Goal: Task Accomplishment & Management: Manage account settings

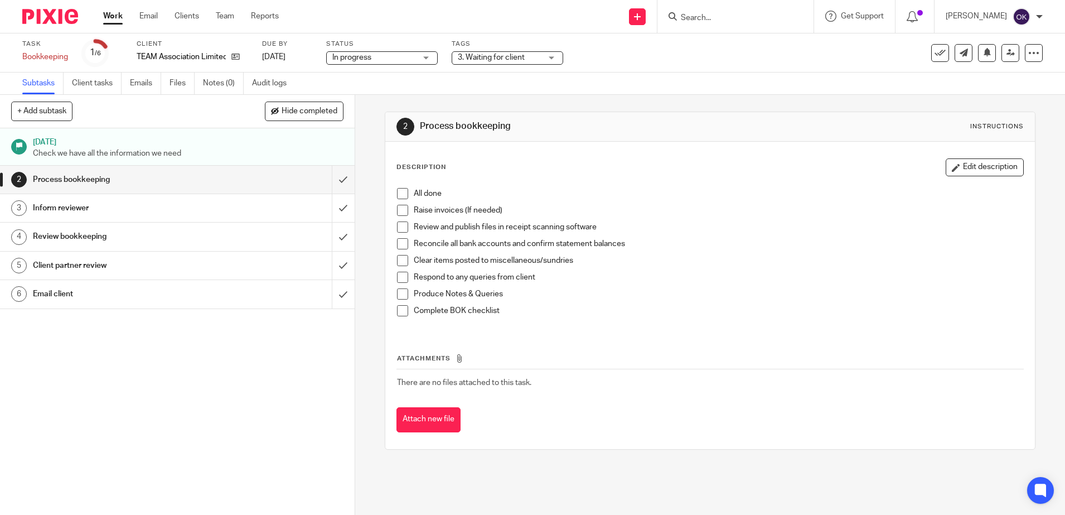
click at [500, 59] on span "3. Waiting for client" at bounding box center [491, 58] width 67 height 8
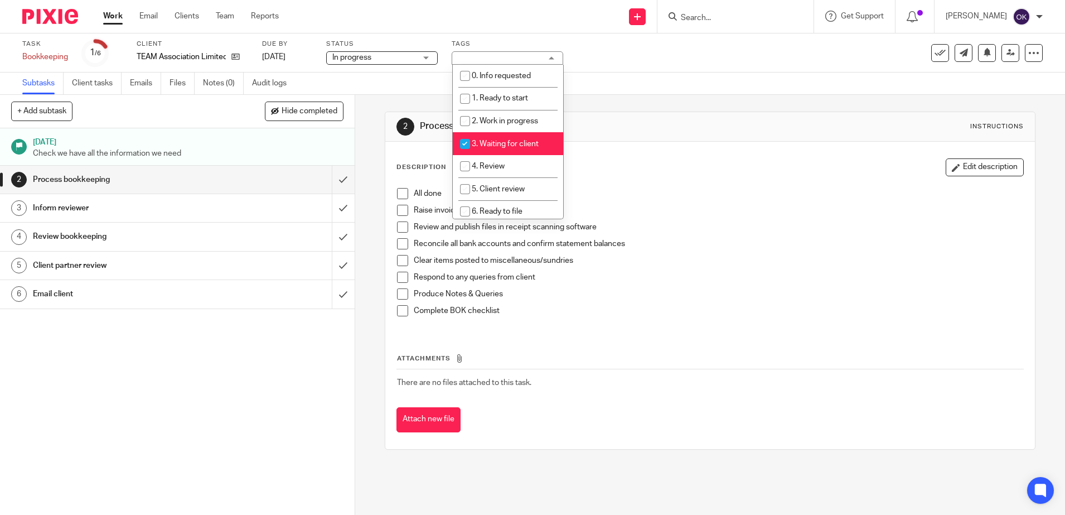
click at [463, 144] on input "checkbox" at bounding box center [464, 143] width 21 height 21
checkbox input "false"
click at [466, 163] on input "checkbox" at bounding box center [464, 166] width 21 height 21
checkbox input "true"
click at [638, 176] on div "Description Edit description All done Raise invoices (If needed) Review and pub…" at bounding box center [709, 244] width 627 height 172
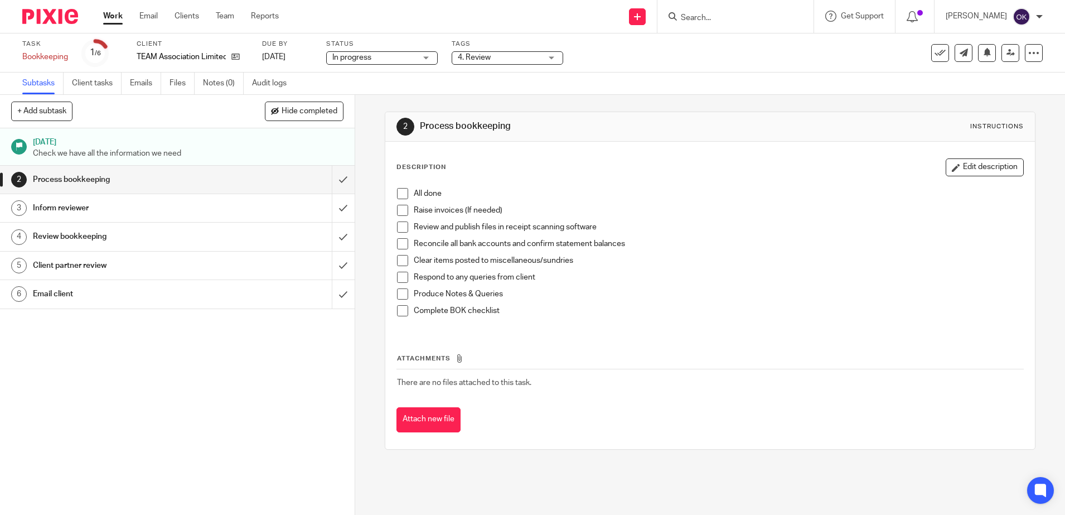
click at [397, 193] on span at bounding box center [402, 193] width 11 height 11
click at [390, 200] on div at bounding box center [390, 200] width 0 height 0
drag, startPoint x: 396, startPoint y: 212, endPoint x: 399, endPoint y: 219, distance: 7.2
click at [397, 212] on span at bounding box center [402, 210] width 11 height 11
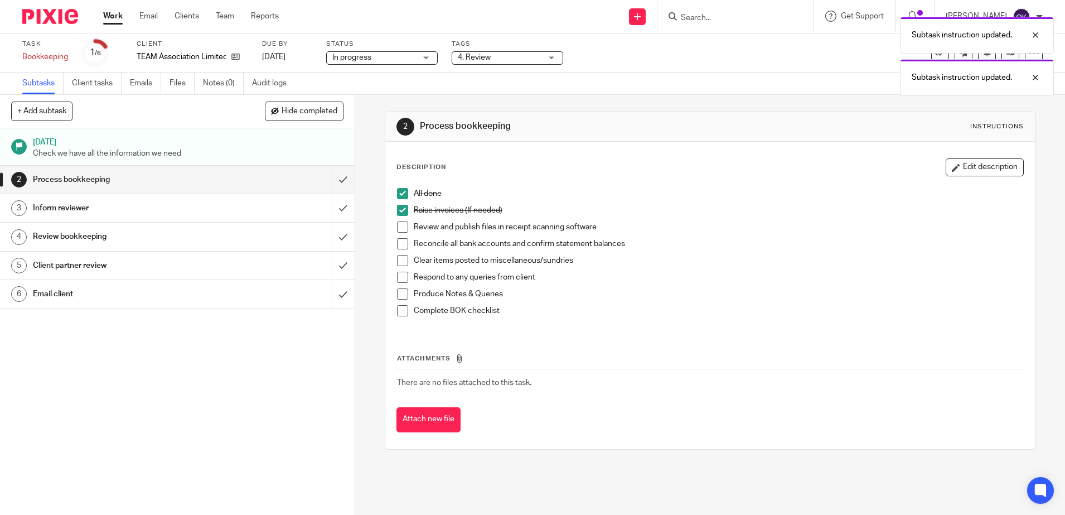
click at [397, 225] on span at bounding box center [402, 226] width 11 height 11
click at [397, 244] on span at bounding box center [402, 243] width 11 height 11
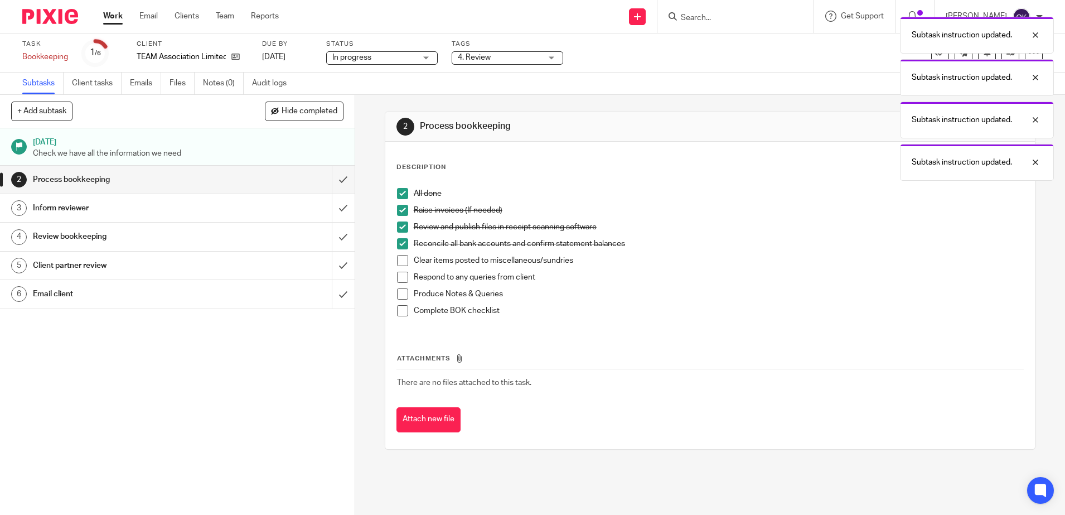
click at [399, 263] on span at bounding box center [402, 260] width 11 height 11
click at [400, 278] on span at bounding box center [402, 276] width 11 height 11
drag, startPoint x: 402, startPoint y: 291, endPoint x: 400, endPoint y: 301, distance: 10.3
click at [400, 293] on span at bounding box center [402, 293] width 11 height 11
click at [397, 308] on span at bounding box center [402, 310] width 11 height 11
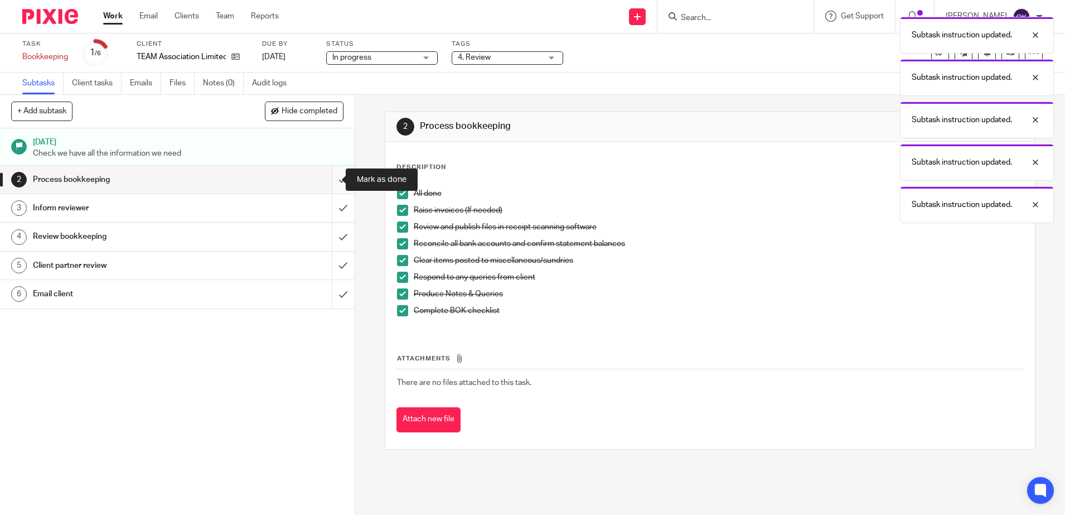
click at [328, 179] on input "submit" at bounding box center [177, 180] width 355 height 28
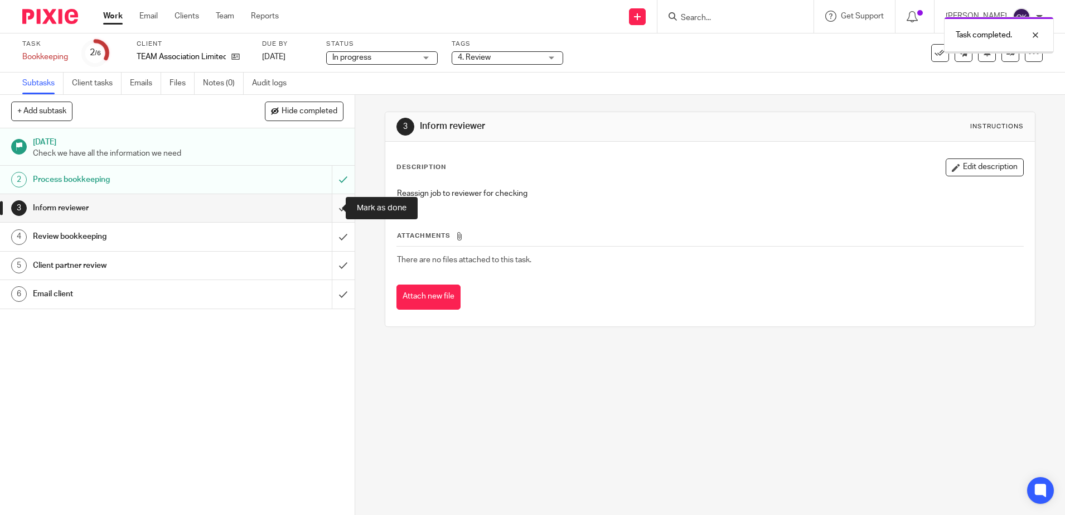
click at [329, 206] on input "submit" at bounding box center [177, 208] width 355 height 28
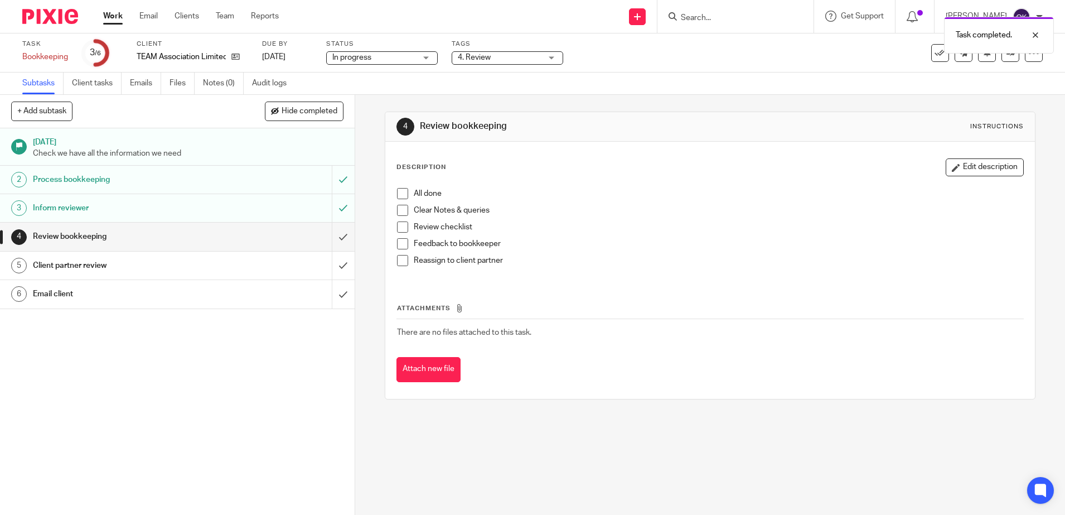
click at [402, 190] on span at bounding box center [402, 193] width 11 height 11
drag, startPoint x: 402, startPoint y: 206, endPoint x: 400, endPoint y: 219, distance: 12.5
click at [400, 208] on span at bounding box center [402, 210] width 11 height 11
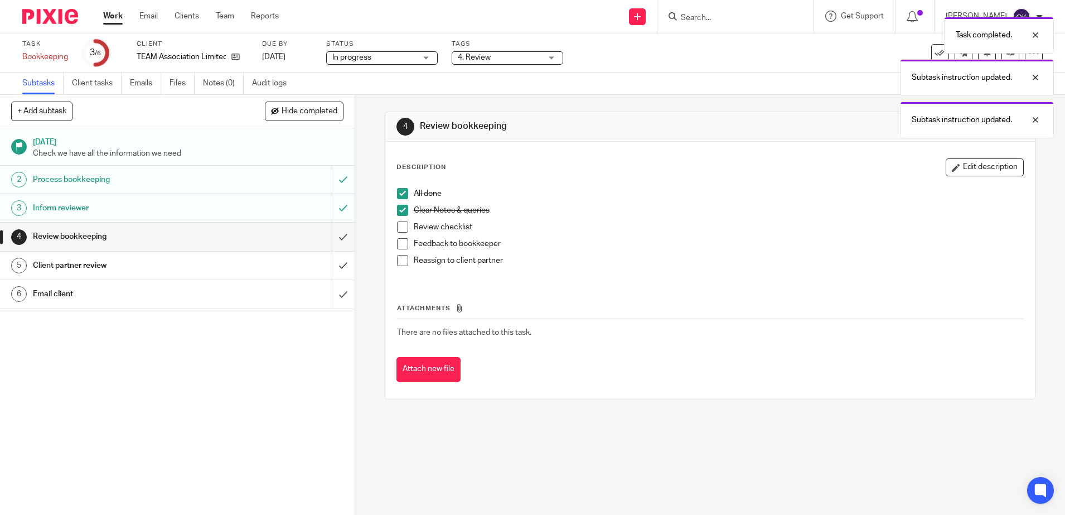
click at [399, 222] on span at bounding box center [402, 226] width 11 height 11
click at [400, 242] on span at bounding box center [402, 243] width 11 height 11
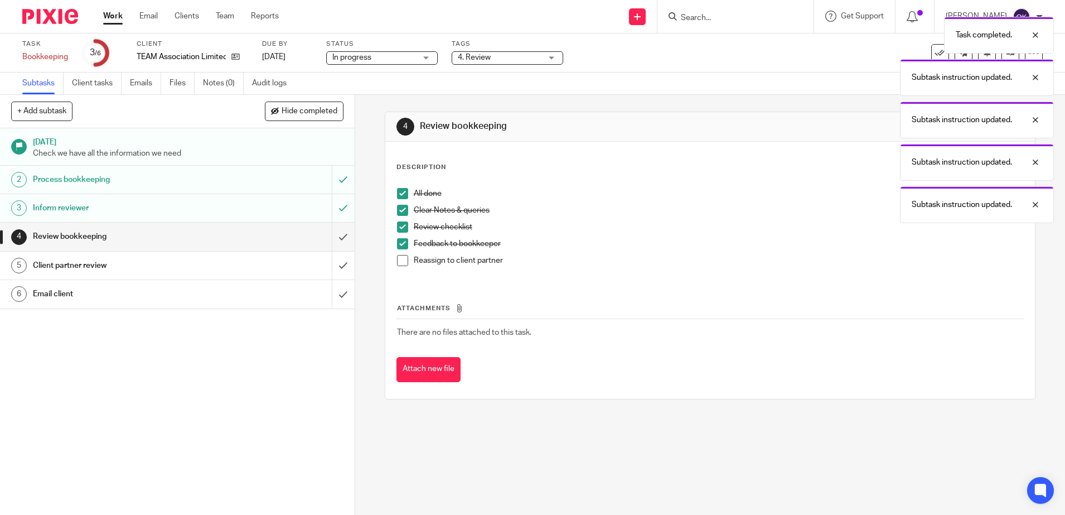
click at [401, 256] on span at bounding box center [402, 260] width 11 height 11
click at [323, 237] on input "submit" at bounding box center [177, 236] width 355 height 28
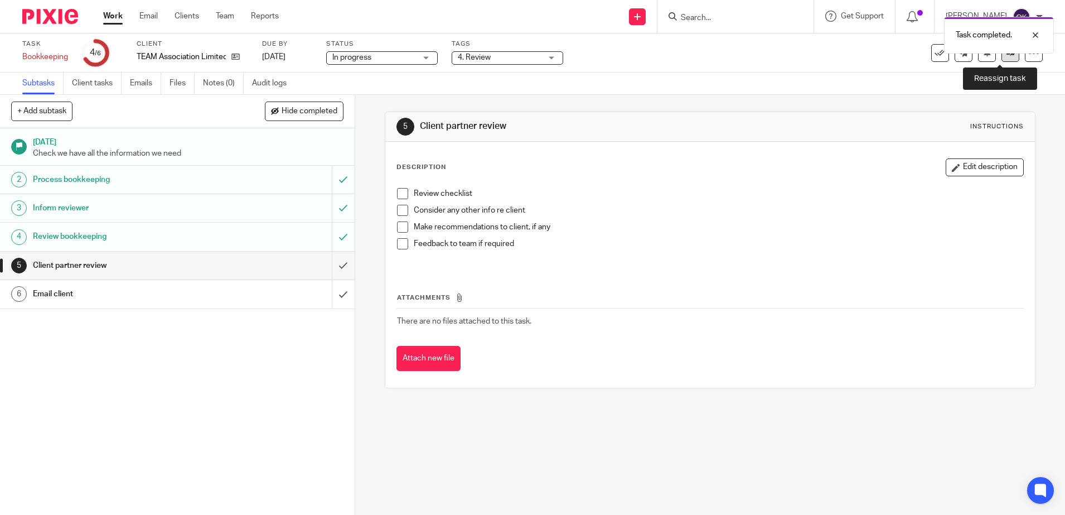
click at [1001, 58] on link at bounding box center [1010, 53] width 18 height 18
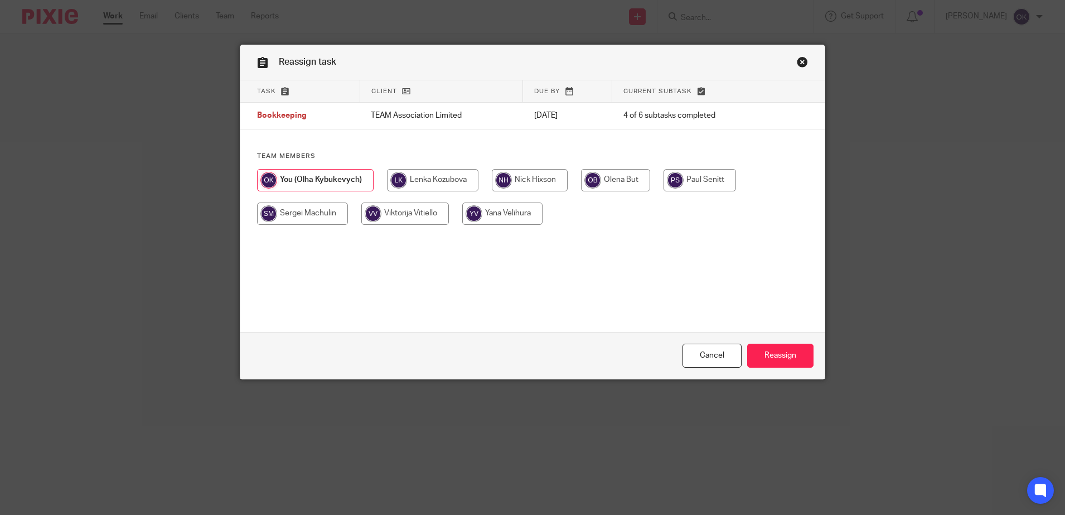
click at [535, 177] on input "radio" at bounding box center [530, 180] width 76 height 22
radio input "true"
click at [775, 355] on input "Reassign" at bounding box center [780, 355] width 66 height 24
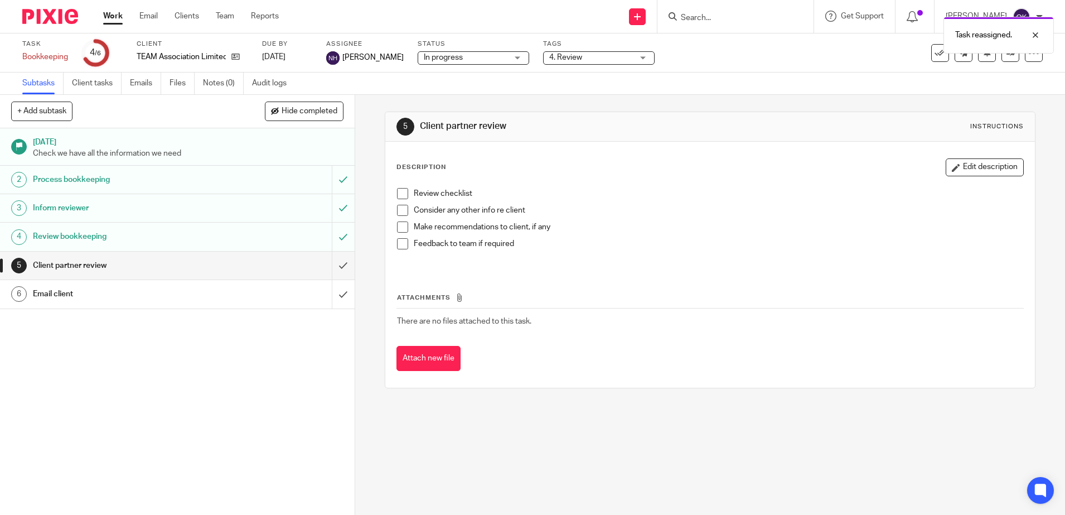
click at [64, 20] on img at bounding box center [50, 16] width 56 height 15
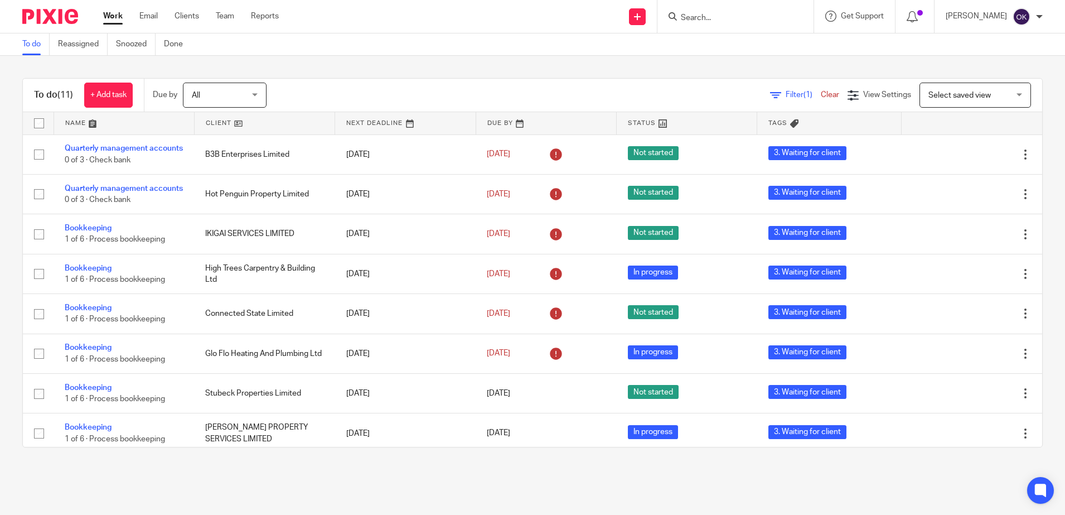
scroll to position [138, 0]
